Goal: Contribute content: Add original content to the website for others to see

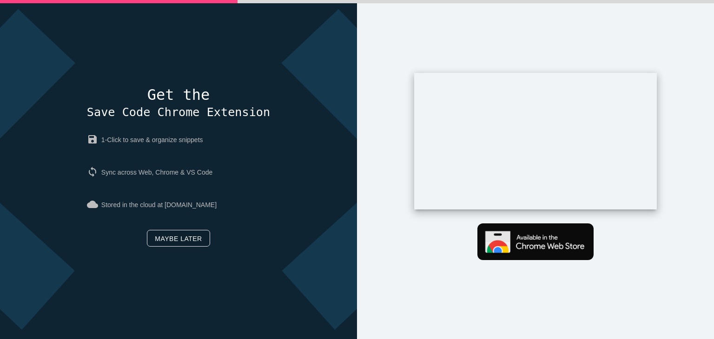
click at [162, 237] on link "Maybe later" at bounding box center [178, 238] width 63 height 17
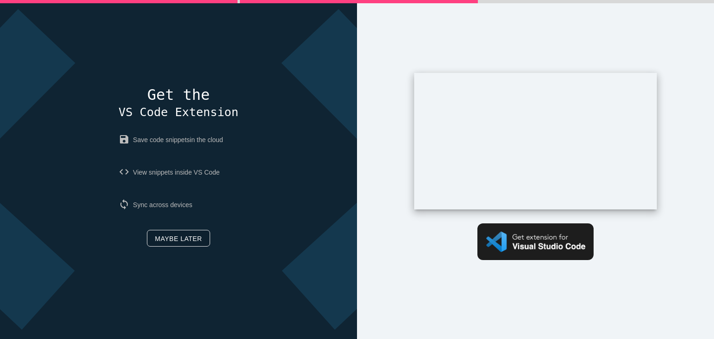
click at [162, 237] on link "Maybe later" at bounding box center [178, 238] width 63 height 17
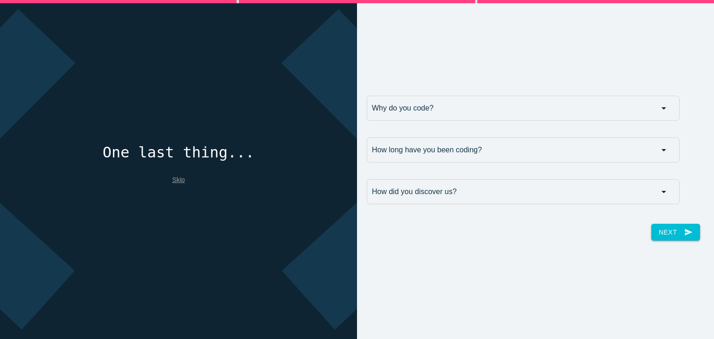
click at [178, 181] on link "Skip" at bounding box center [178, 179] width 13 height 7
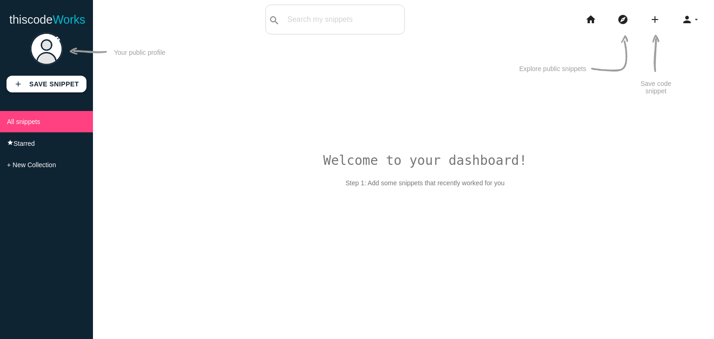
click at [54, 49] on img at bounding box center [46, 49] width 33 height 33
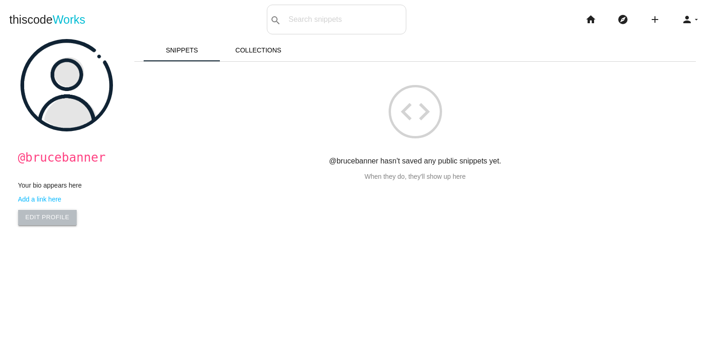
click at [55, 220] on link "Edit Profile" at bounding box center [47, 217] width 59 height 15
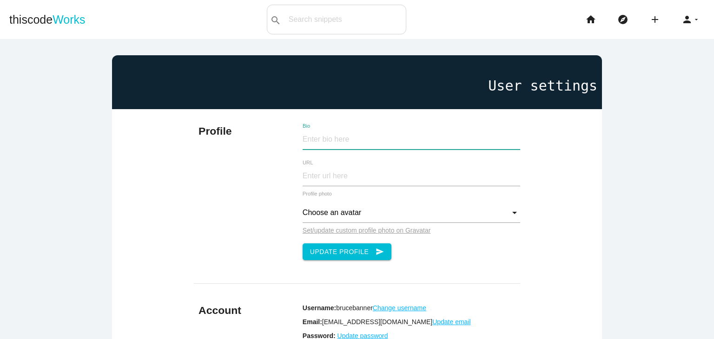
click at [331, 148] on input "Bio" at bounding box center [411, 140] width 218 height 20
click at [359, 137] on input "Bio" at bounding box center [411, 140] width 218 height 20
click at [348, 176] on input "URL" at bounding box center [411, 176] width 218 height 20
type input "https://www.addustechnologies.com/crypto-trading-bot-development-company"
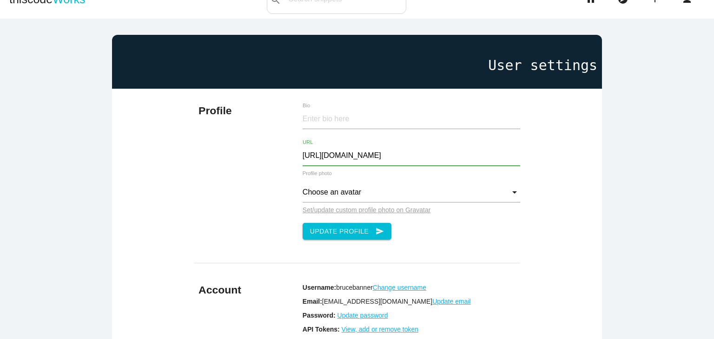
scroll to position [26, 0]
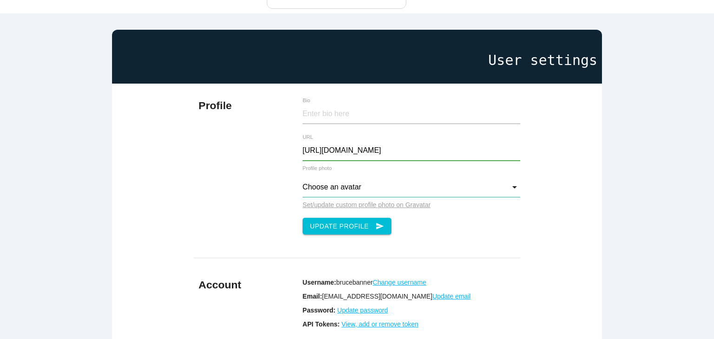
click at [368, 192] on input "Choose an avatar" at bounding box center [411, 187] width 218 height 20
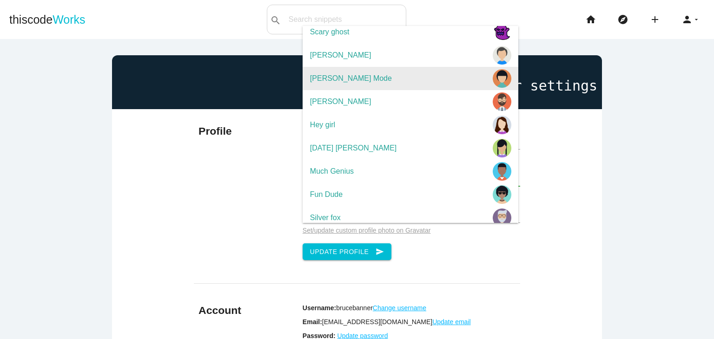
scroll to position [105, 0]
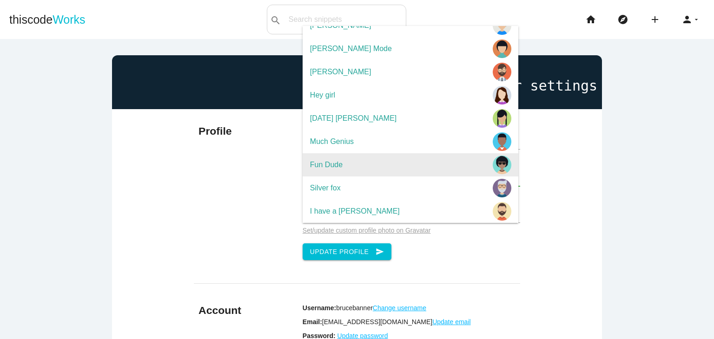
click at [417, 161] on span "Fun Dude" at bounding box center [410, 164] width 216 height 23
type input "Fun Dude"
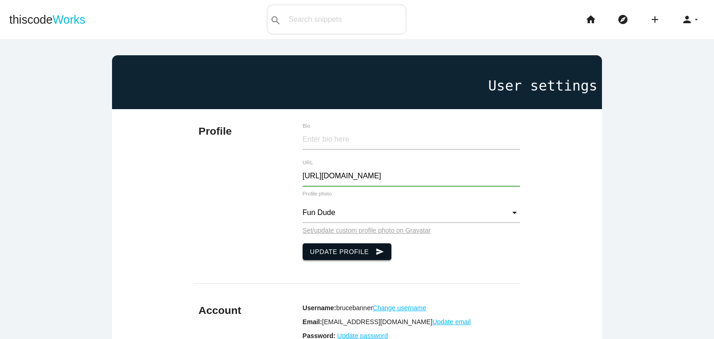
click at [357, 251] on button "Update Profile send" at bounding box center [346, 251] width 89 height 17
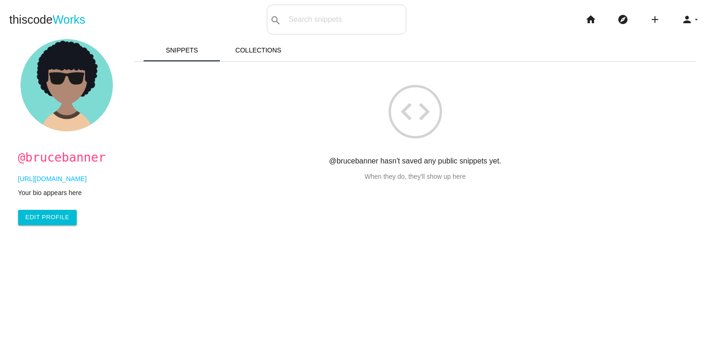
click at [89, 179] on link "[URL][DOMAIN_NAME]" at bounding box center [71, 178] width 106 height 7
click at [35, 220] on link "Edit Profile" at bounding box center [47, 217] width 59 height 15
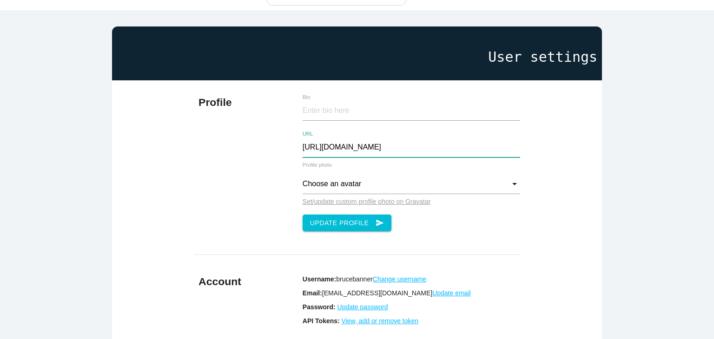
scroll to position [0, 48]
drag, startPoint x: 423, startPoint y: 145, endPoint x: 575, endPoint y: 164, distance: 153.5
click at [575, 164] on div "Profile Bio https://www.addustechnologies.com/crypto-trading-bot-development-co…" at bounding box center [357, 231] width 490 height 302
type input "https://www.addustechnologies.com/"
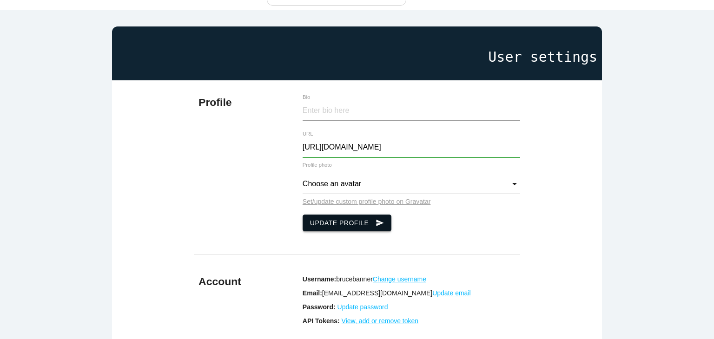
click at [319, 218] on button "Update Profile send" at bounding box center [346, 223] width 89 height 17
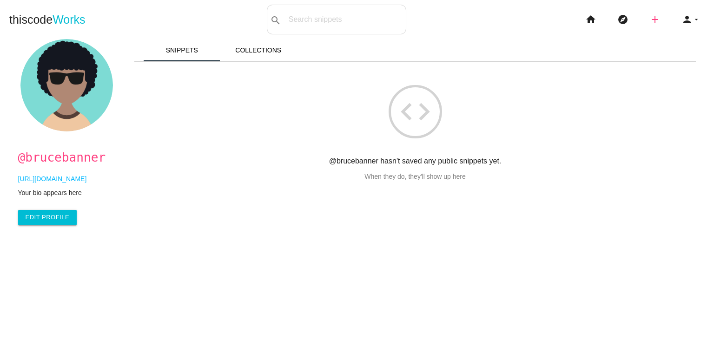
click at [649, 17] on icon "add" at bounding box center [654, 20] width 11 height 30
click at [674, 34] on link "link Link" at bounding box center [674, 39] width 65 height 23
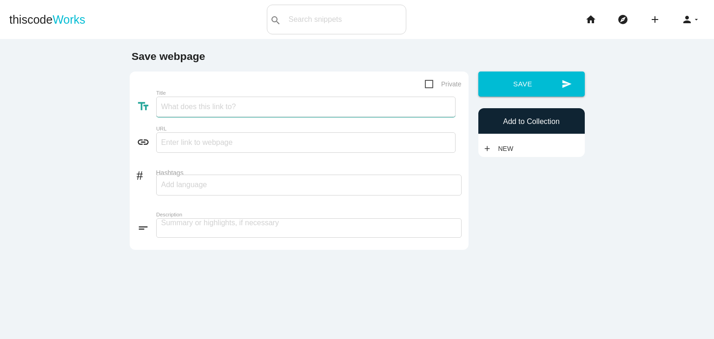
click at [184, 113] on input "Title" at bounding box center [305, 107] width 299 height 20
type input "Crypto Trading Bot Development"
click at [188, 133] on input "text" at bounding box center [305, 142] width 299 height 20
paste input "[URL][DOMAIN_NAME]"
type input "[URL][DOMAIN_NAME]"
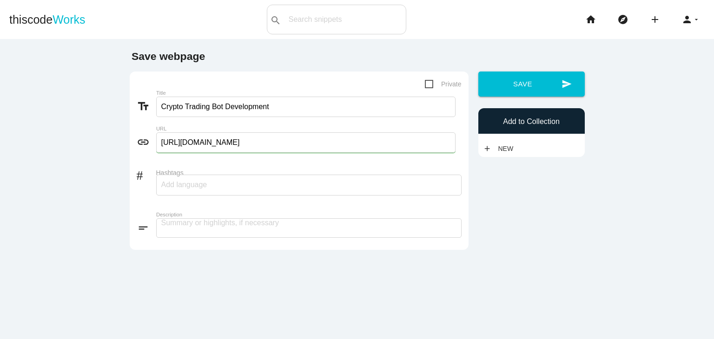
click at [220, 193] on div at bounding box center [308, 185] width 305 height 21
paste input "Crypto trading bot development company, Crypto trading bot development, Crypto …"
click at [292, 190] on div "Crypto trading bot development company, Crypto trading bot development, Crypto …" at bounding box center [308, 185] width 305 height 21
click at [256, 175] on div "Crypto trading bot development company, Crypto trading bot development, Crypto …" at bounding box center [308, 185] width 305 height 21
type input "Crypto trading bot development company, Crypto trading bot development"
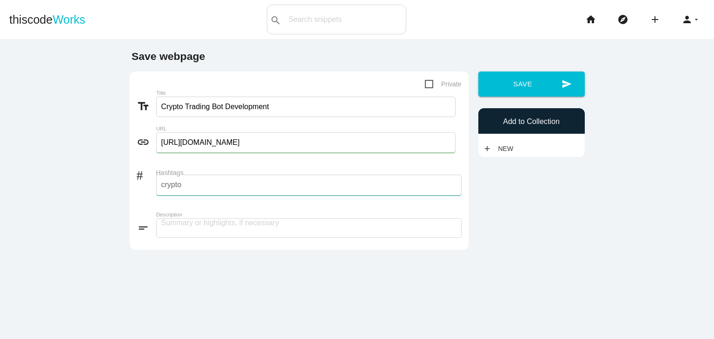
type input "crypto"
type input "trading"
type input "bot"
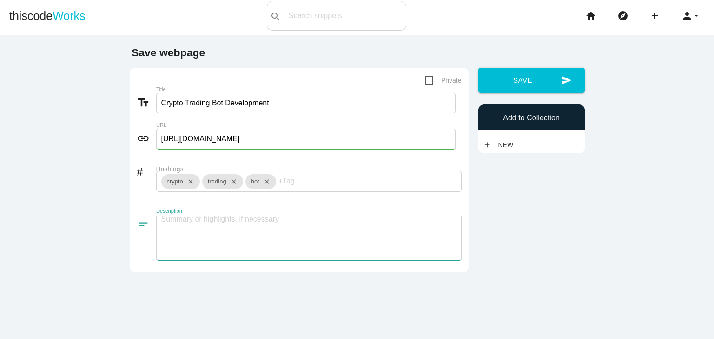
click at [245, 221] on textarea at bounding box center [308, 238] width 305 height 46
paste textarea "Addus is the top-notch Crypto Trading Bot Development company, helping traders …"
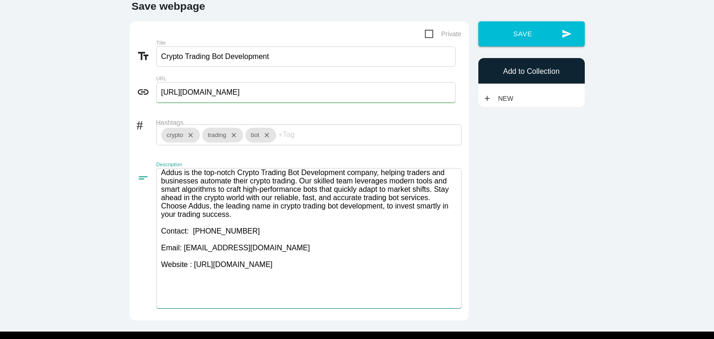
scroll to position [54, 0]
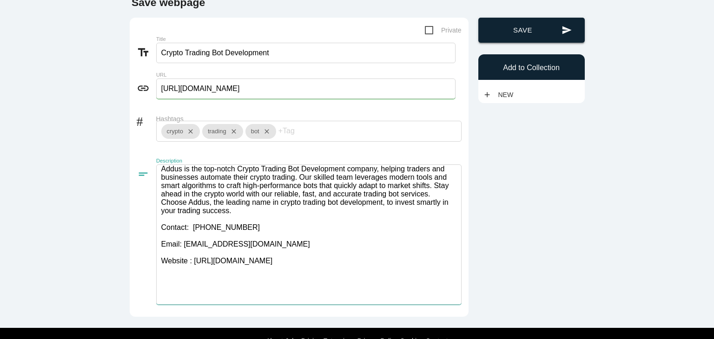
type textarea "Addus is the top-notch Crypto Trading Bot Development company, helping traders …"
click at [519, 28] on button "send Save" at bounding box center [531, 30] width 106 height 25
